Goal: Task Accomplishment & Management: Use online tool/utility

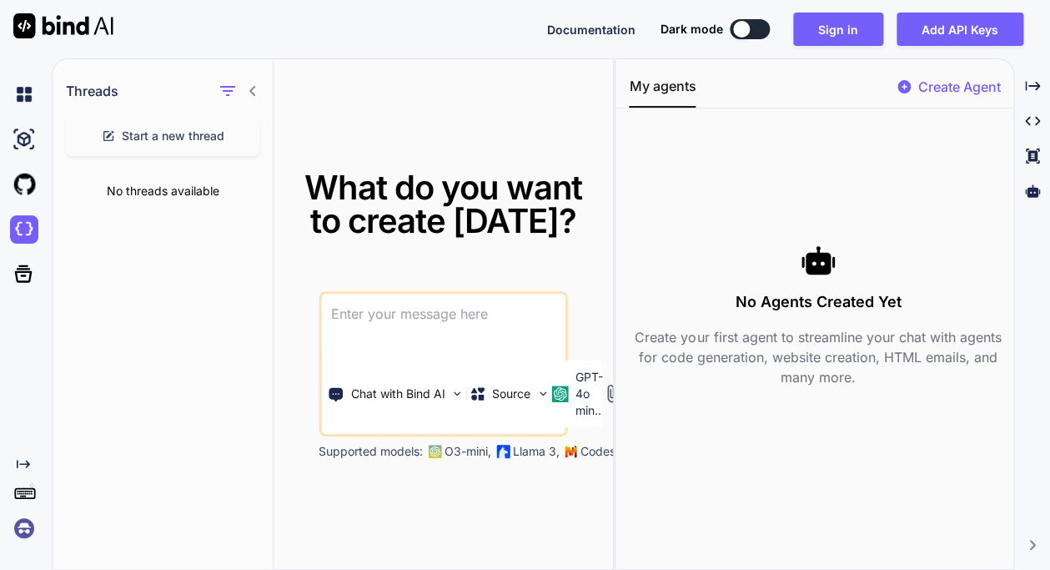
click at [145, 198] on div "No threads available" at bounding box center [163, 190] width 220 height 43
click at [42, 137] on div at bounding box center [27, 139] width 35 height 28
click at [25, 188] on img at bounding box center [24, 184] width 28 height 28
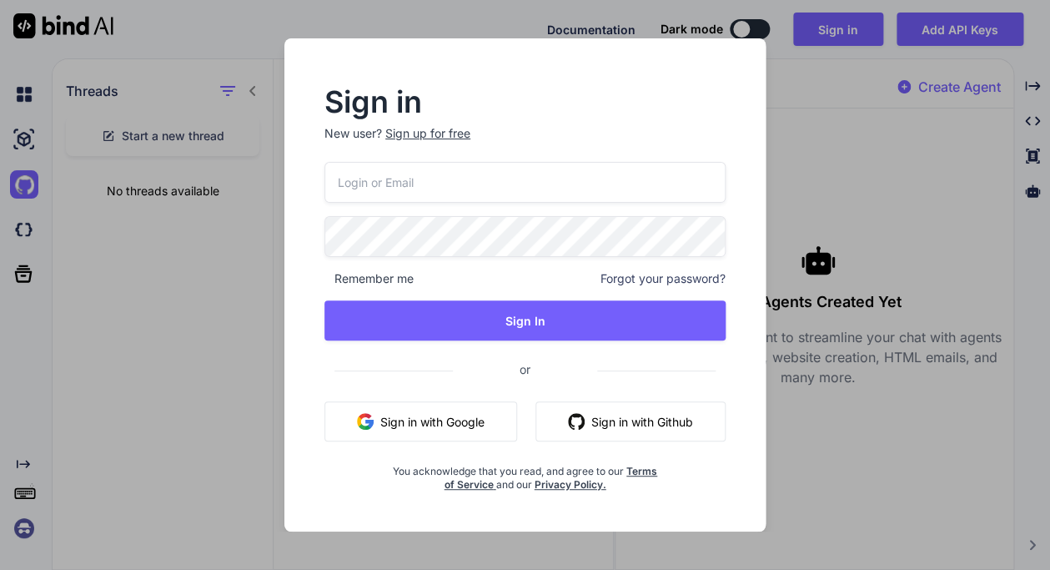
click at [28, 234] on div "Sign in New user? Sign up for free Remember me Forgot your password? Sign In or…" at bounding box center [525, 285] width 1050 height 570
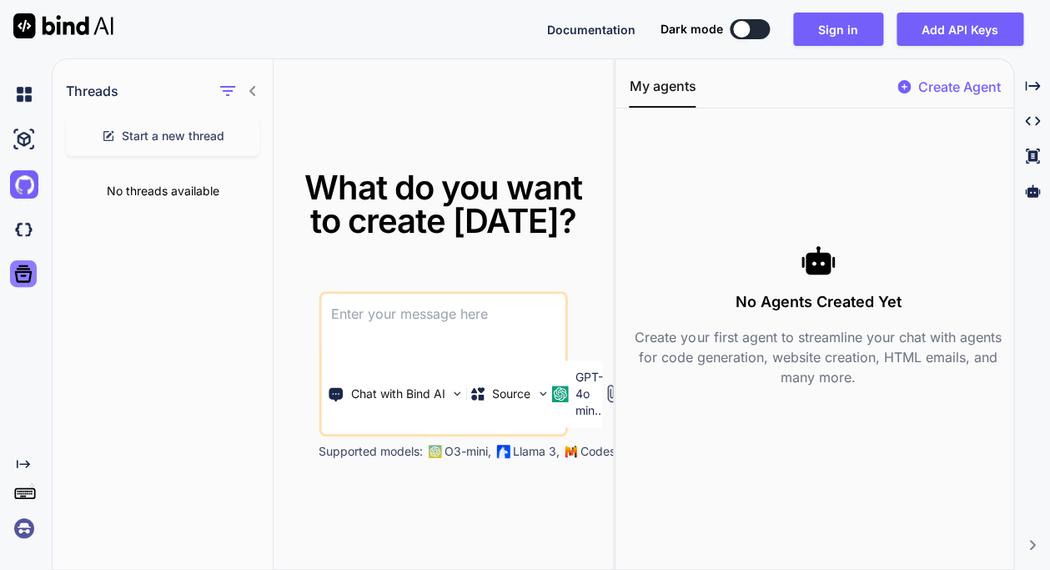
click at [24, 264] on icon at bounding box center [23, 273] width 23 height 23
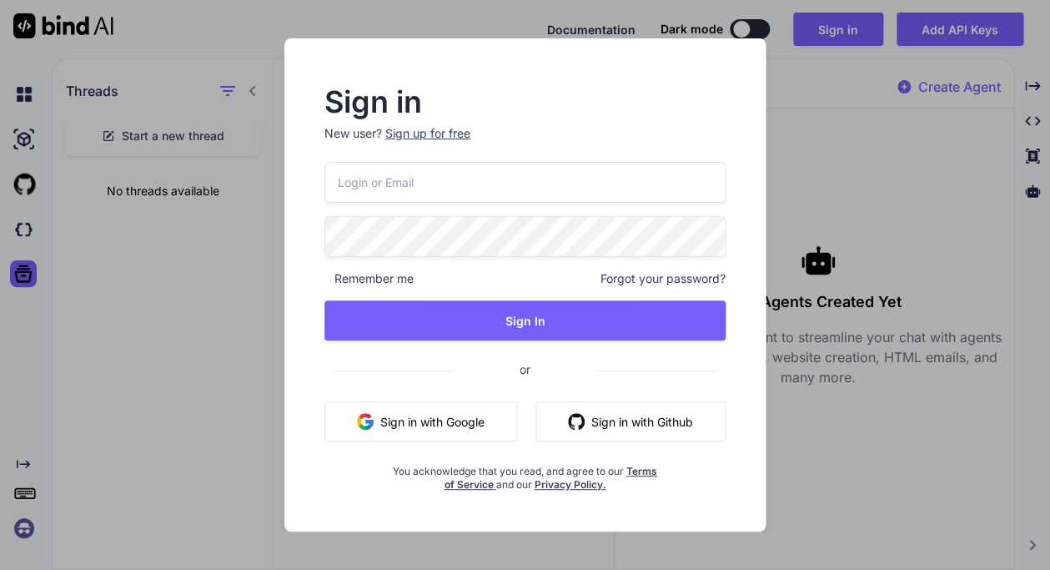
click at [354, 187] on input "email" at bounding box center [524, 182] width 401 height 41
type input "[EMAIL_ADDRESS][DOMAIN_NAME]"
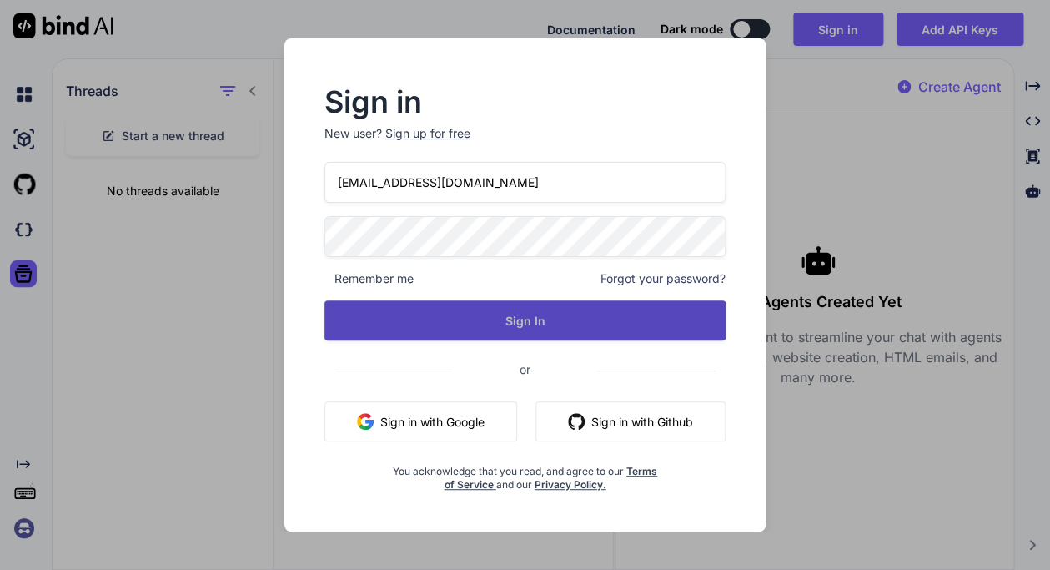
click at [509, 321] on button "Sign In" at bounding box center [524, 320] width 401 height 40
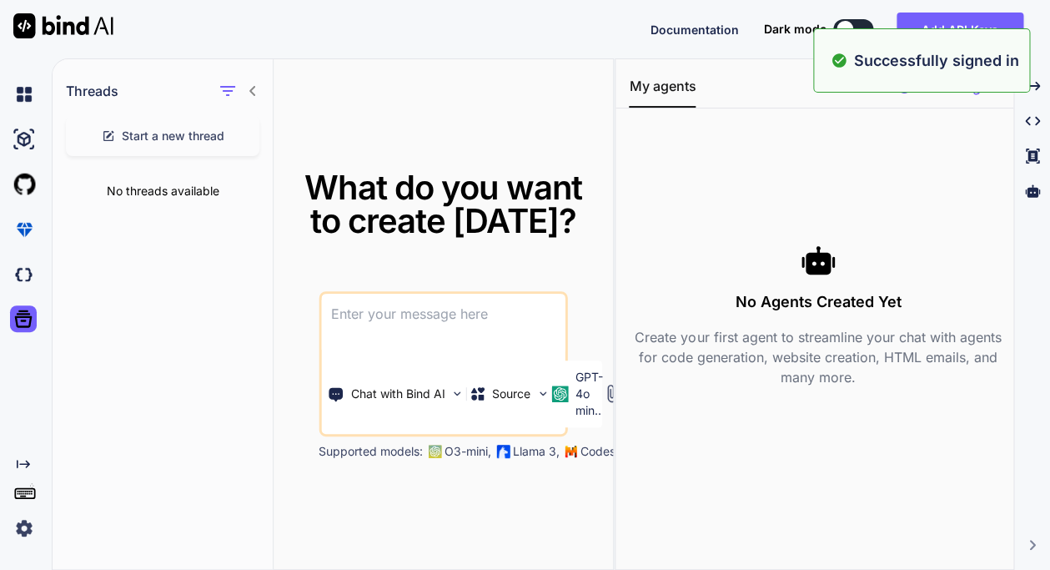
type textarea "x"
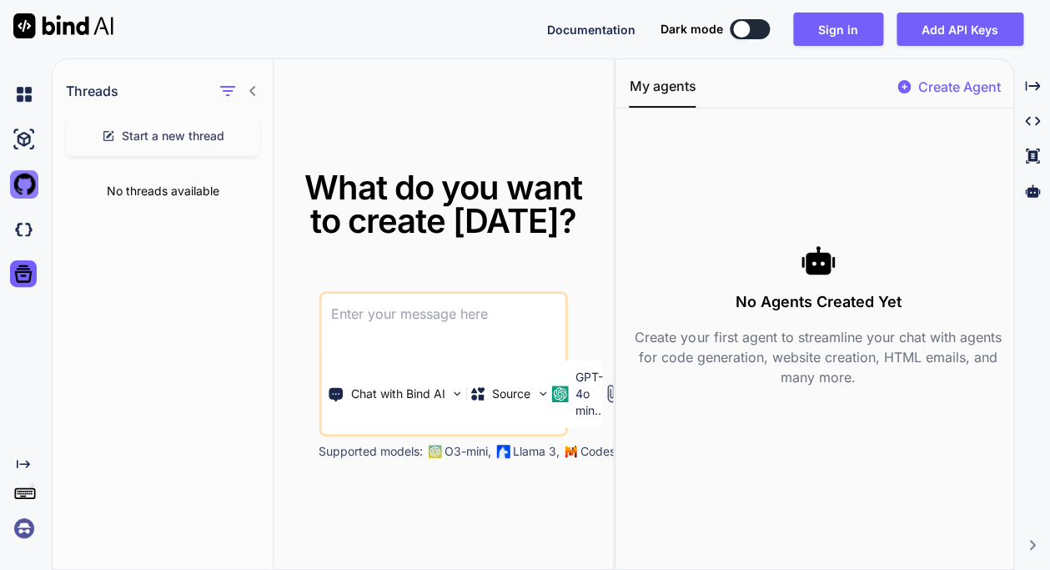
click at [31, 183] on img at bounding box center [24, 184] width 28 height 28
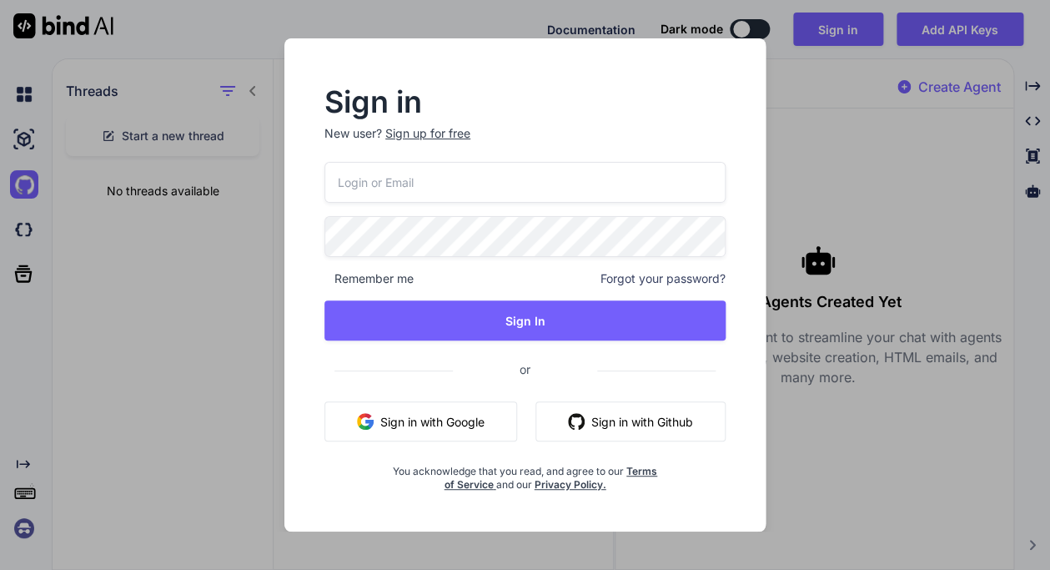
click at [27, 226] on div "Sign in New user? Sign up for free Remember me Forgot your password? Sign In or…" at bounding box center [525, 285] width 1050 height 570
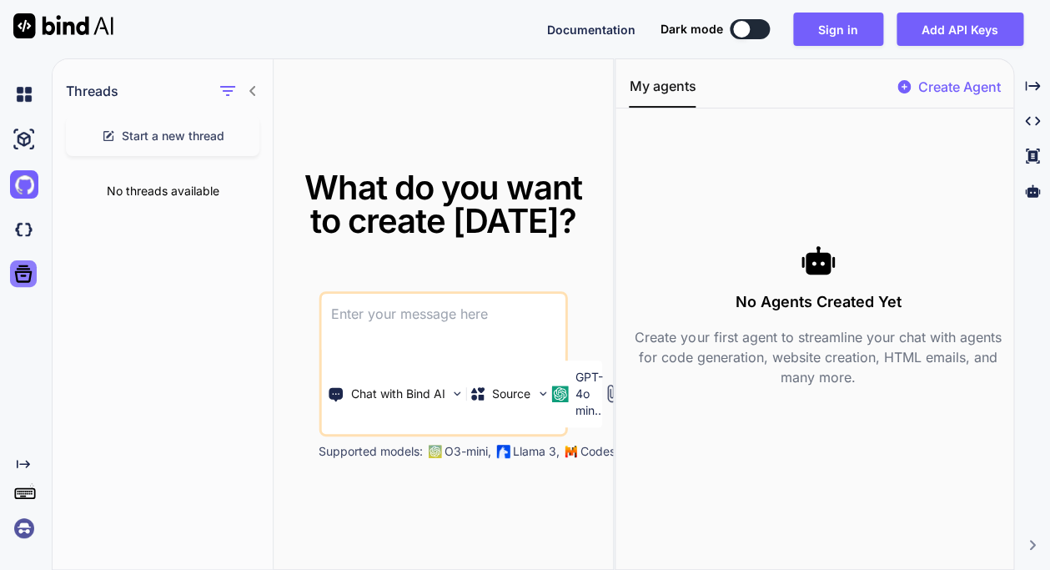
click at [26, 278] on icon at bounding box center [23, 273] width 23 height 23
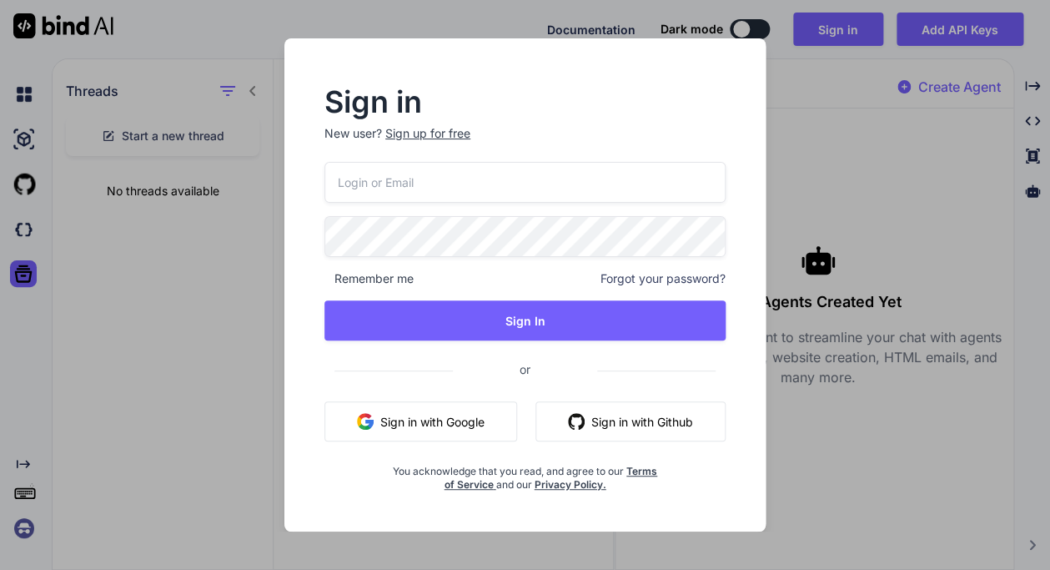
click at [418, 178] on input "email" at bounding box center [524, 182] width 401 height 41
type input "[EMAIL_ADDRESS][DOMAIN_NAME]"
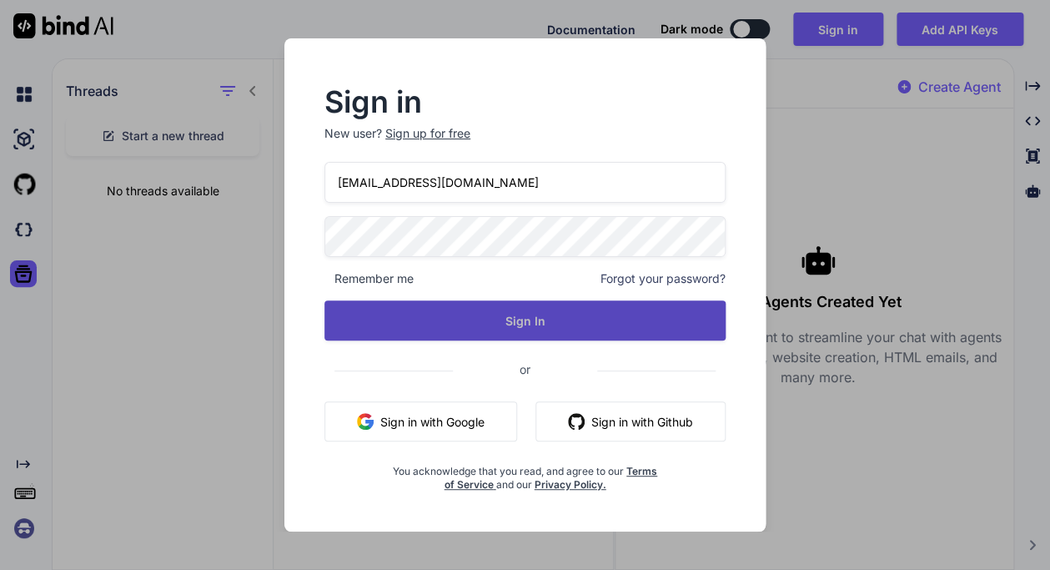
click at [546, 316] on button "Sign In" at bounding box center [524, 320] width 401 height 40
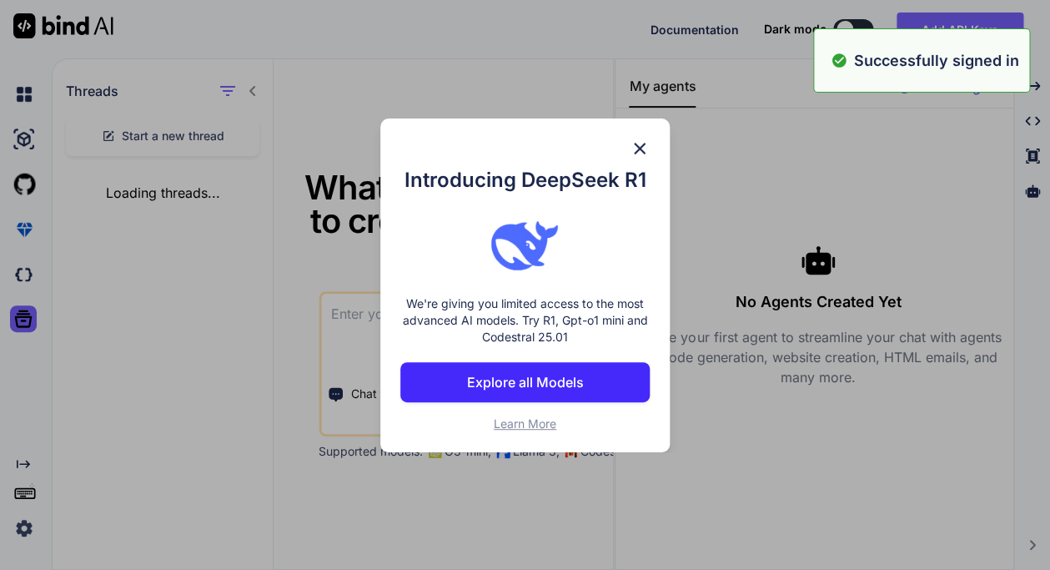
type textarea "x"
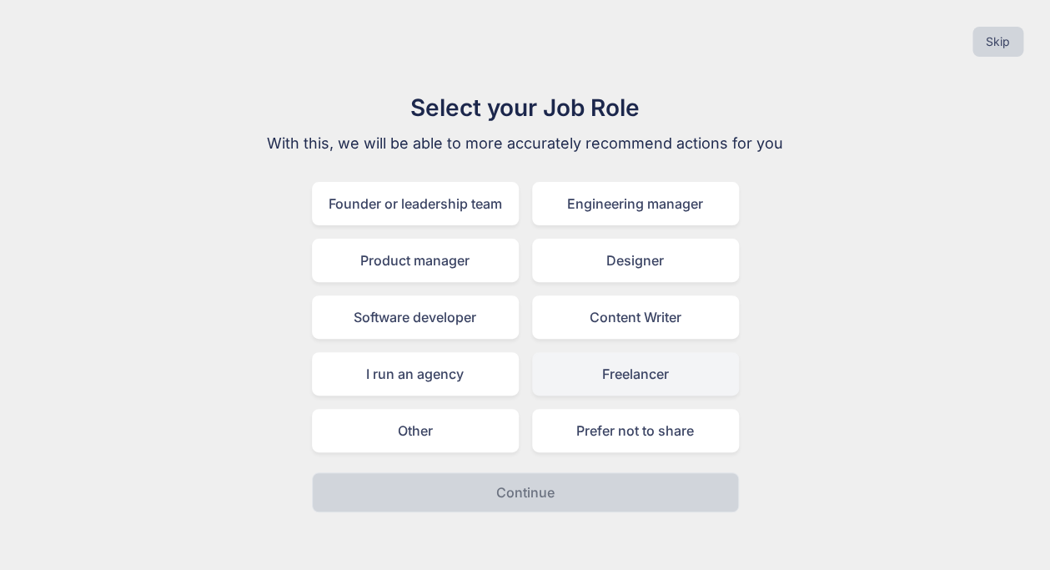
click at [621, 375] on div "Freelancer" at bounding box center [635, 373] width 207 height 43
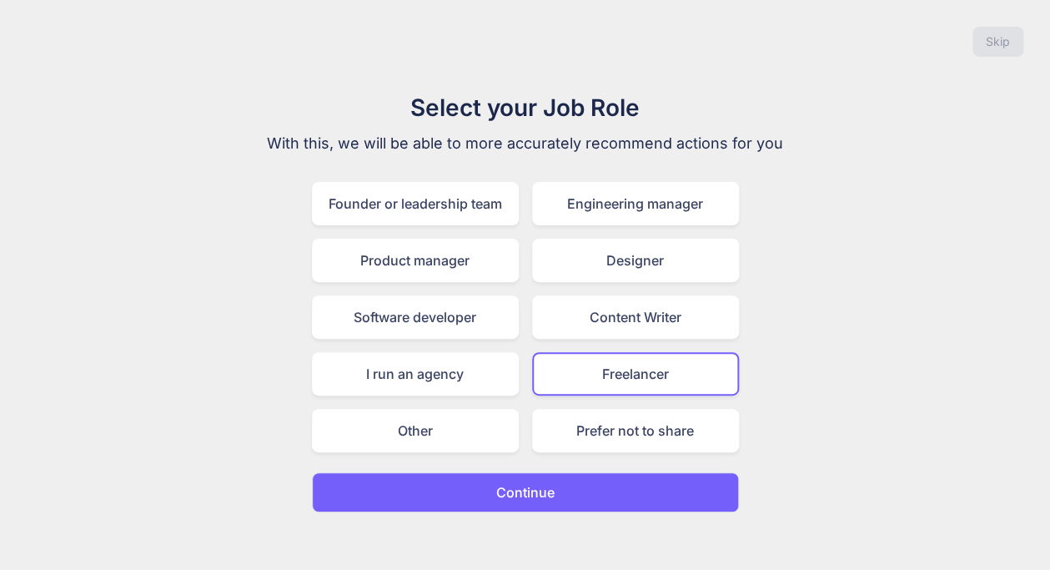
click at [536, 486] on p "Continue" at bounding box center [525, 492] width 58 height 20
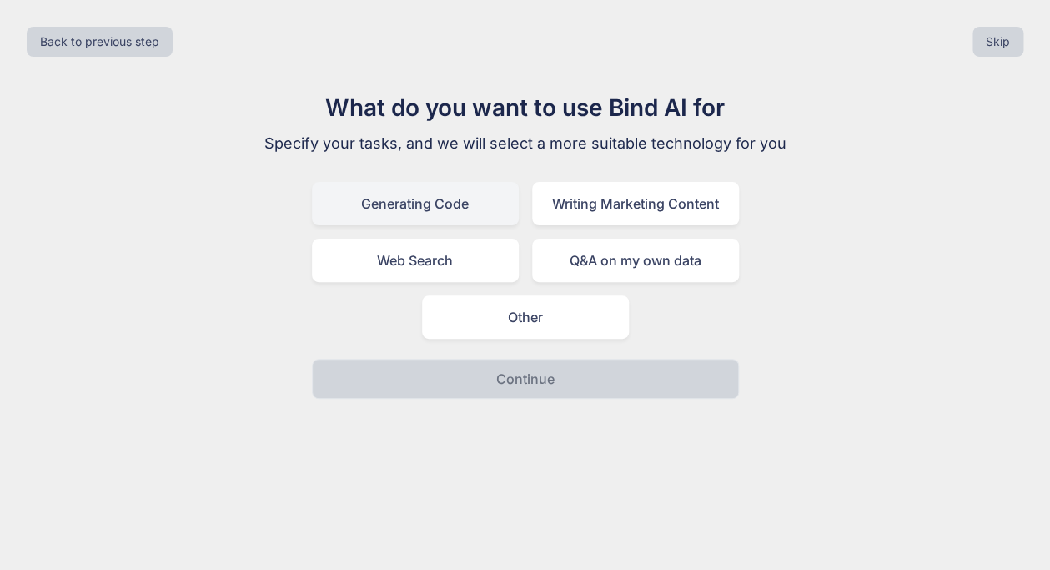
click at [488, 212] on div "Generating Code" at bounding box center [415, 203] width 207 height 43
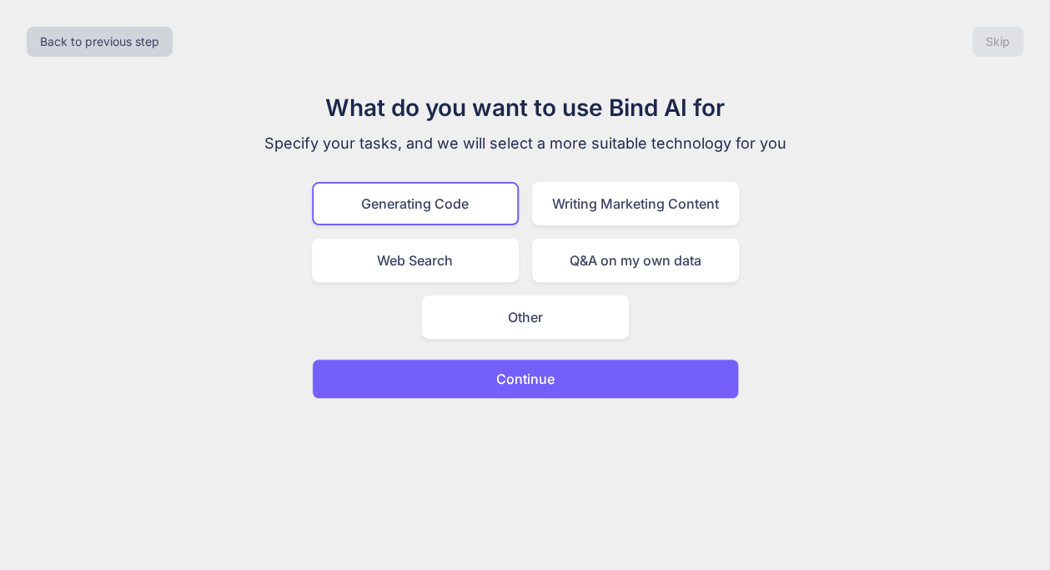
click at [538, 378] on p "Continue" at bounding box center [525, 379] width 58 height 20
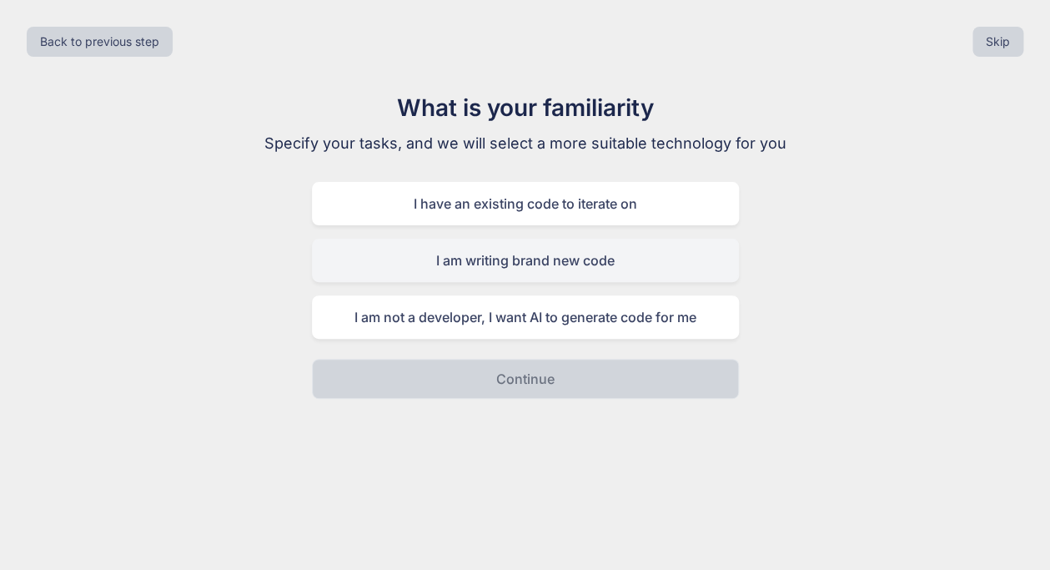
click at [537, 266] on div "I am writing brand new code" at bounding box center [525, 260] width 427 height 43
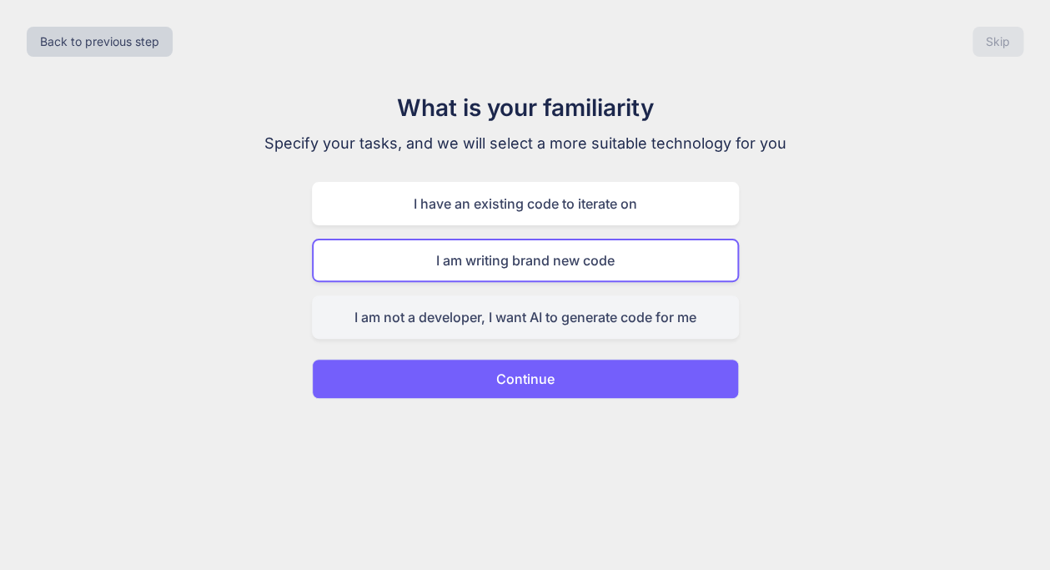
click at [560, 313] on div "I am not a developer, I want AI to generate code for me" at bounding box center [525, 316] width 427 height 43
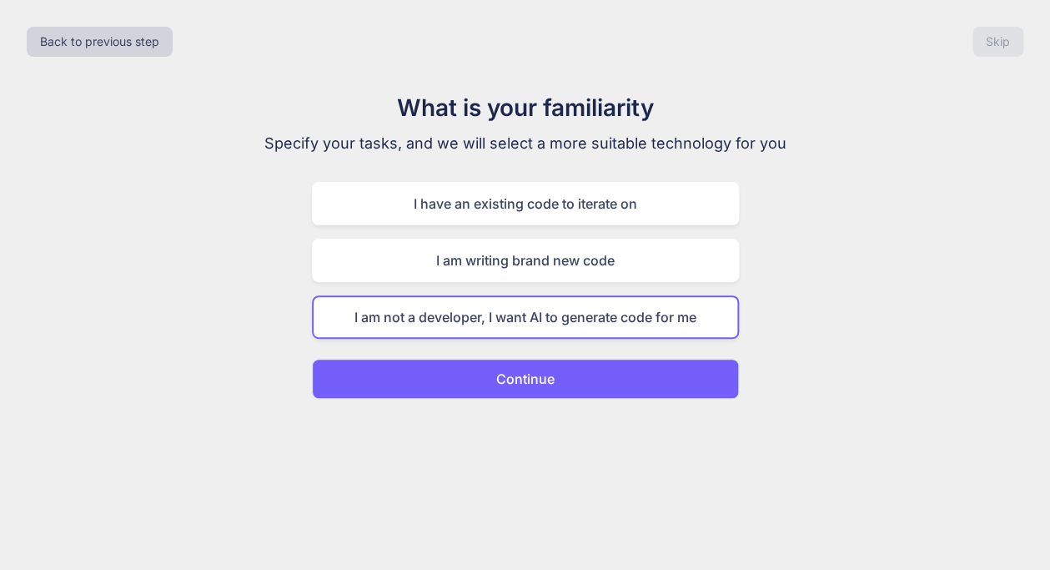
click at [561, 374] on button "Continue" at bounding box center [525, 379] width 427 height 40
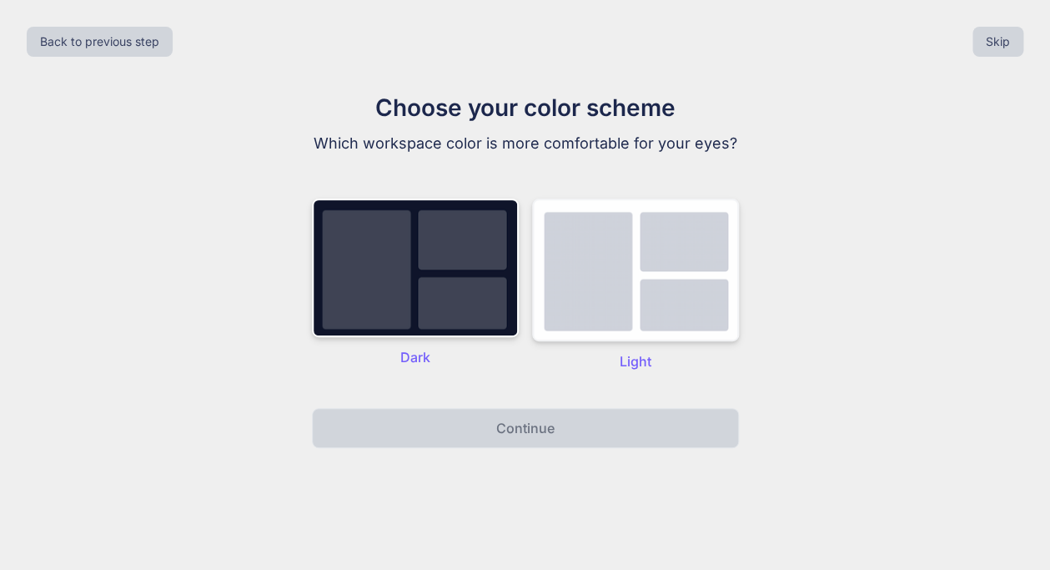
click at [584, 305] on img at bounding box center [635, 270] width 207 height 143
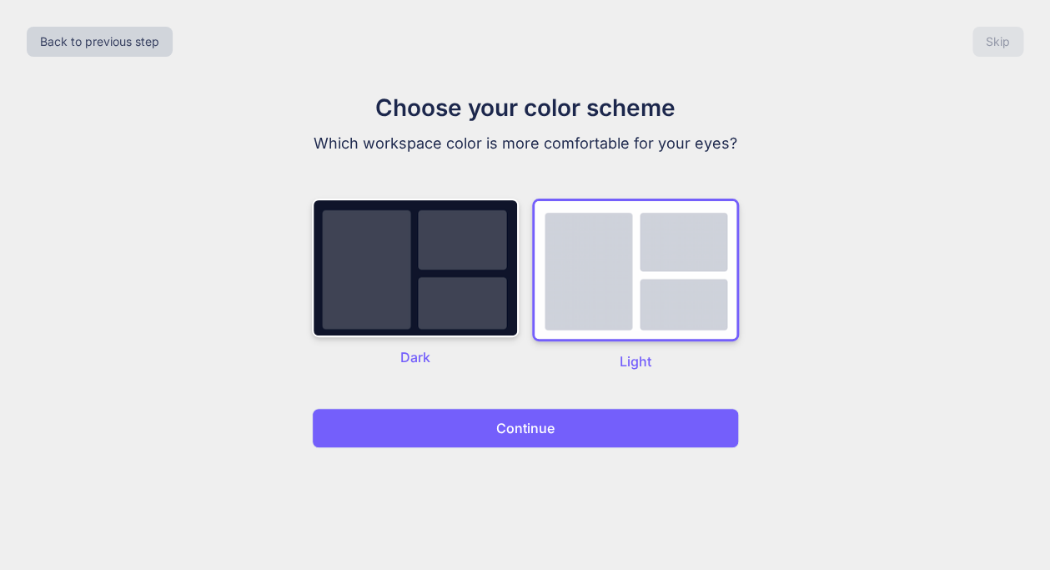
click at [566, 430] on button "Continue" at bounding box center [525, 428] width 427 height 40
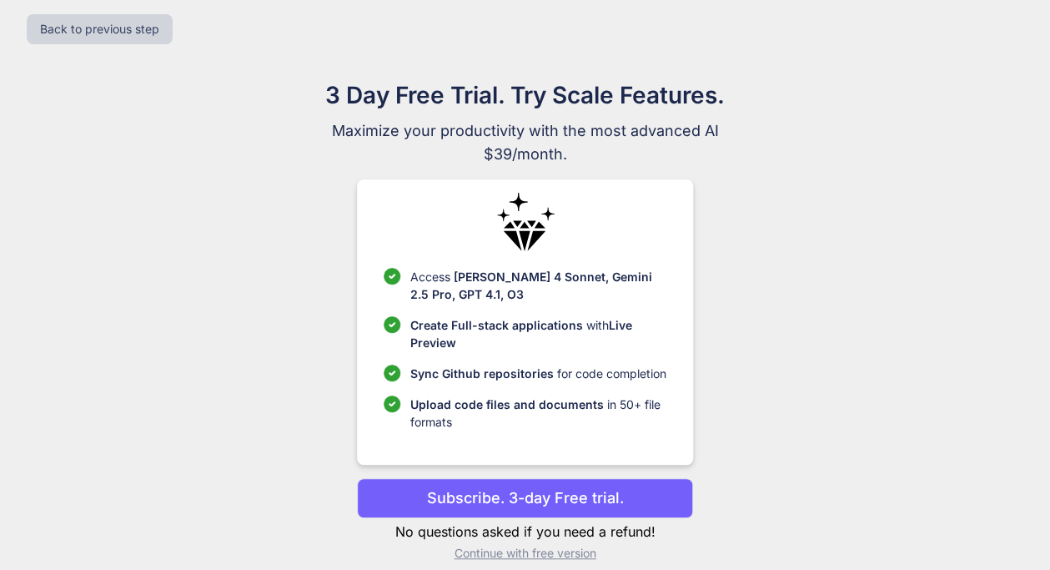
scroll to position [31, 0]
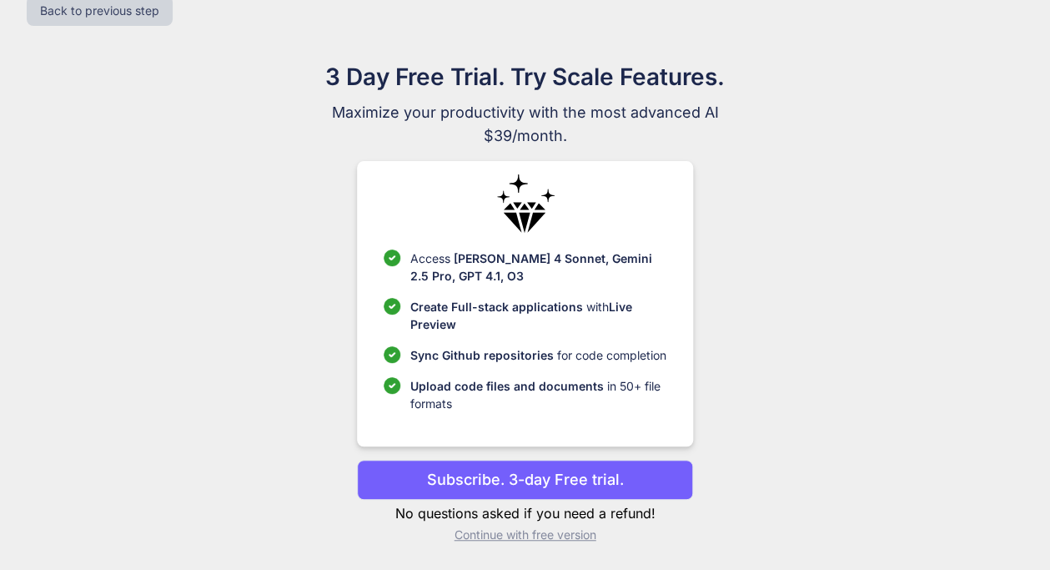
click at [513, 540] on p "Continue with free version" at bounding box center [525, 534] width 336 height 17
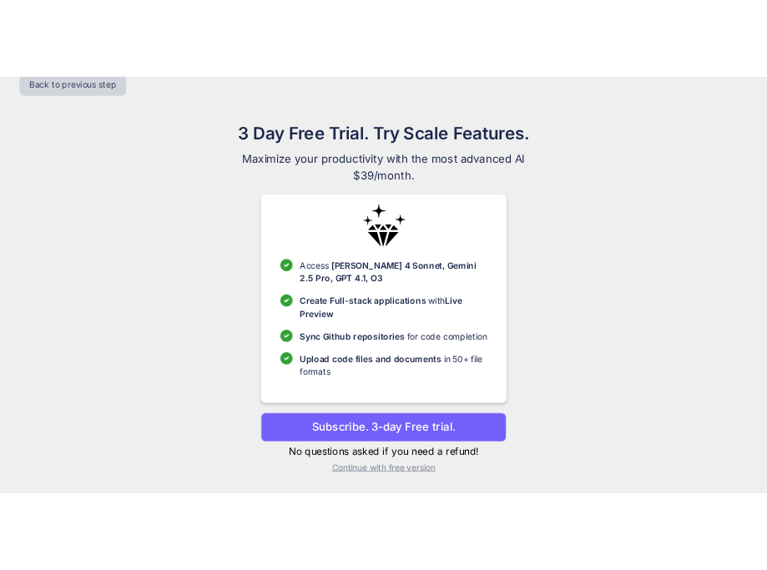
scroll to position [0, 0]
